Goal: Information Seeking & Learning: Learn about a topic

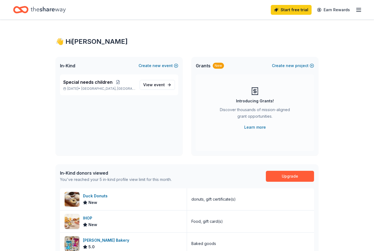
click at [353, 11] on link "Earn Rewards" at bounding box center [333, 10] width 39 height 10
click at [357, 12] on line "button" at bounding box center [359, 12] width 4 height 0
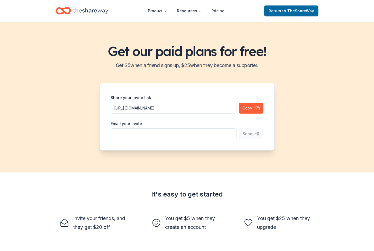
click at [162, 10] on button "Product" at bounding box center [158, 10] width 28 height 11
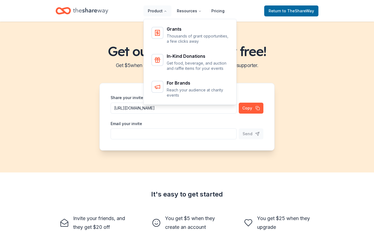
click at [200, 65] on p "Get food, beverage, and auction and raffle items for your events" at bounding box center [198, 66] width 62 height 11
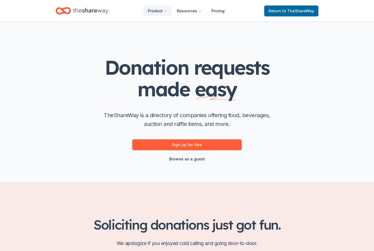
click at [211, 162] on link "Browse as a guest" at bounding box center [187, 159] width 110 height 11
click at [189, 160] on link "Browse as a guest" at bounding box center [187, 159] width 110 height 11
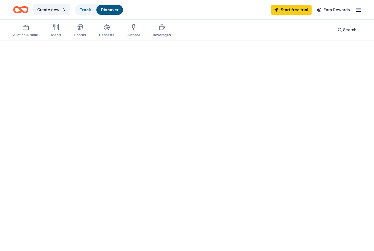
click at [194, 163] on div at bounding box center [187, 145] width 374 height 211
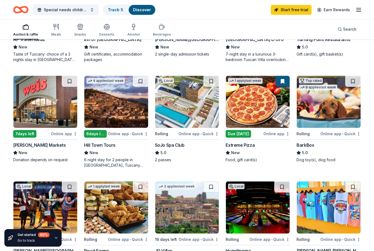
scroll to position [236, 0]
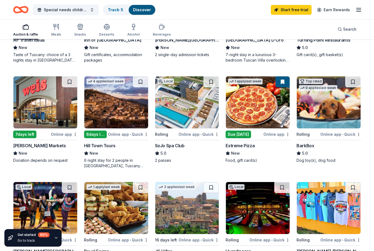
click at [160, 33] on div "Beverages" at bounding box center [162, 34] width 18 height 4
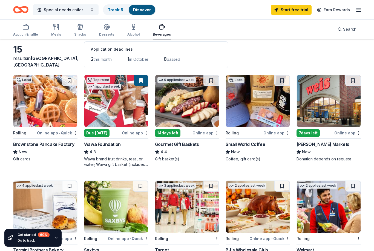
scroll to position [83, 0]
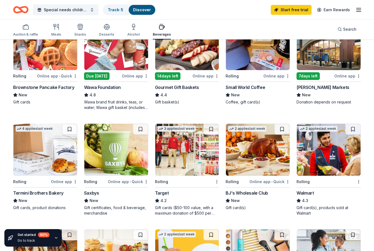
click at [46, 199] on div "New" at bounding box center [45, 200] width 64 height 7
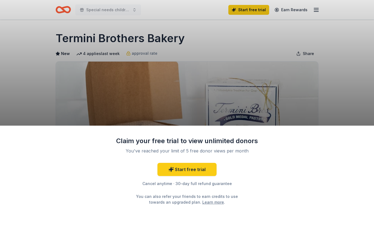
click at [335, 98] on div "Claim your free trial to view unlimited donors You've reached your limit of 5 f…" at bounding box center [187, 125] width 374 height 251
